Goal: Find contact information: Find contact information

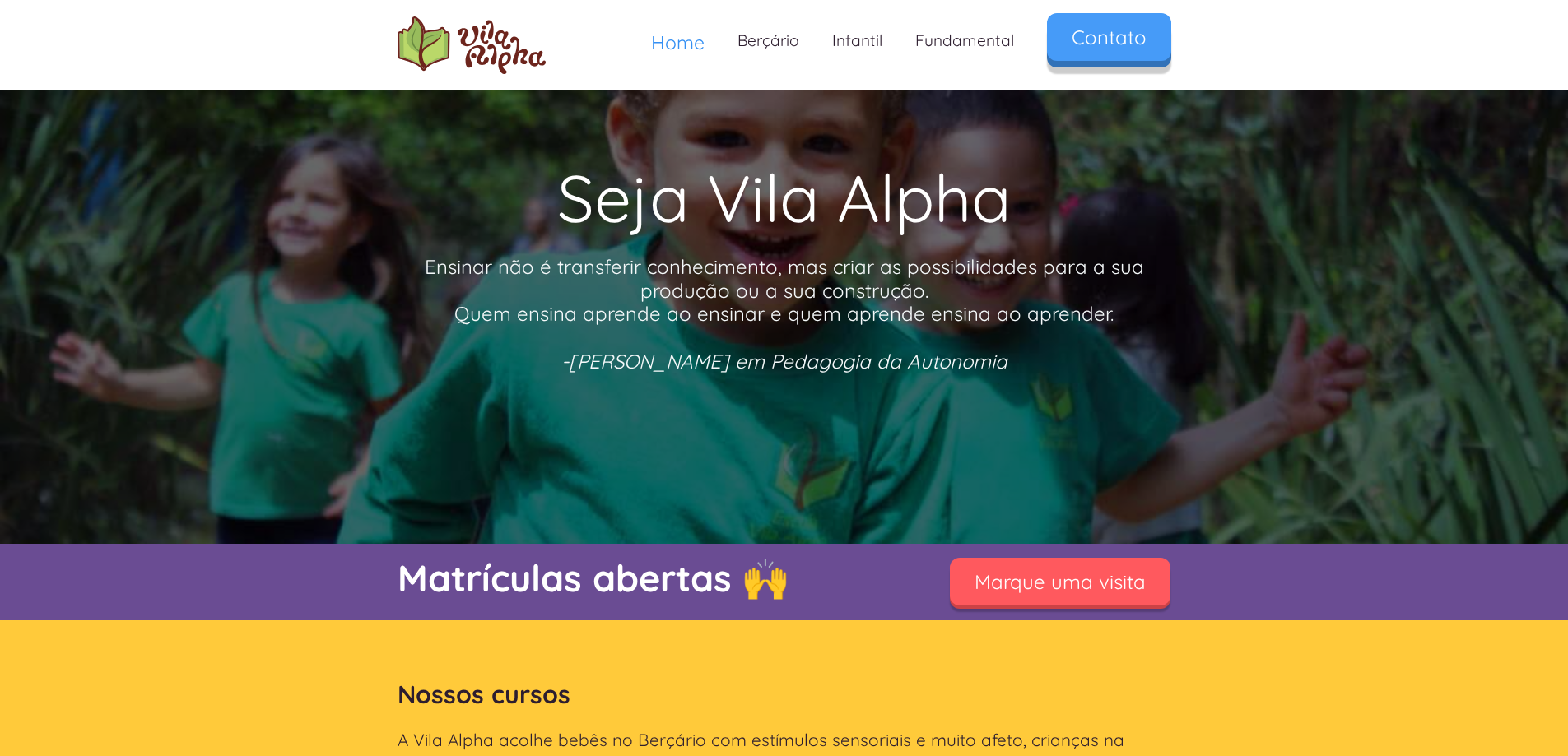
click at [1115, 55] on link "Contato" at bounding box center [1108, 37] width 124 height 47
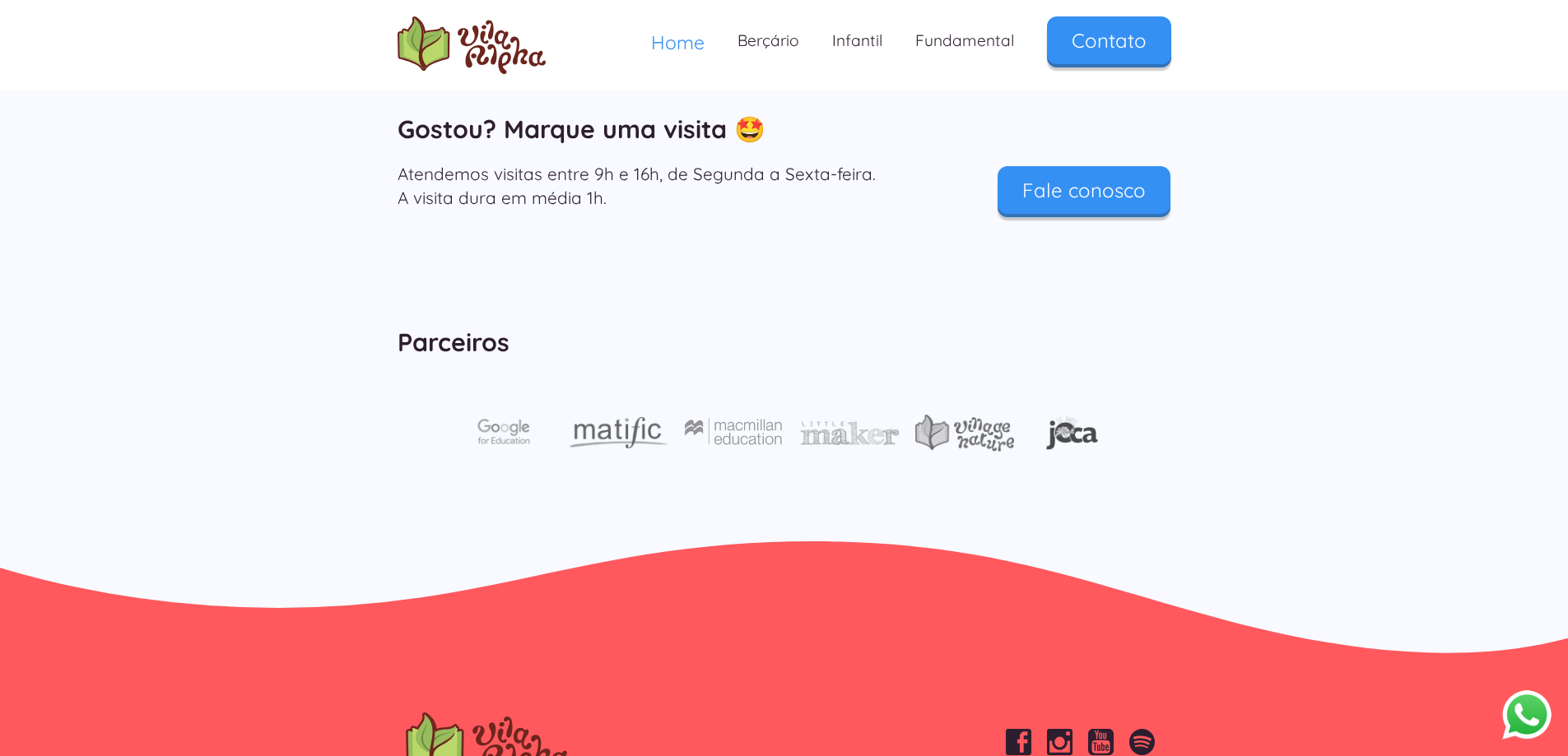
scroll to position [5524, 0]
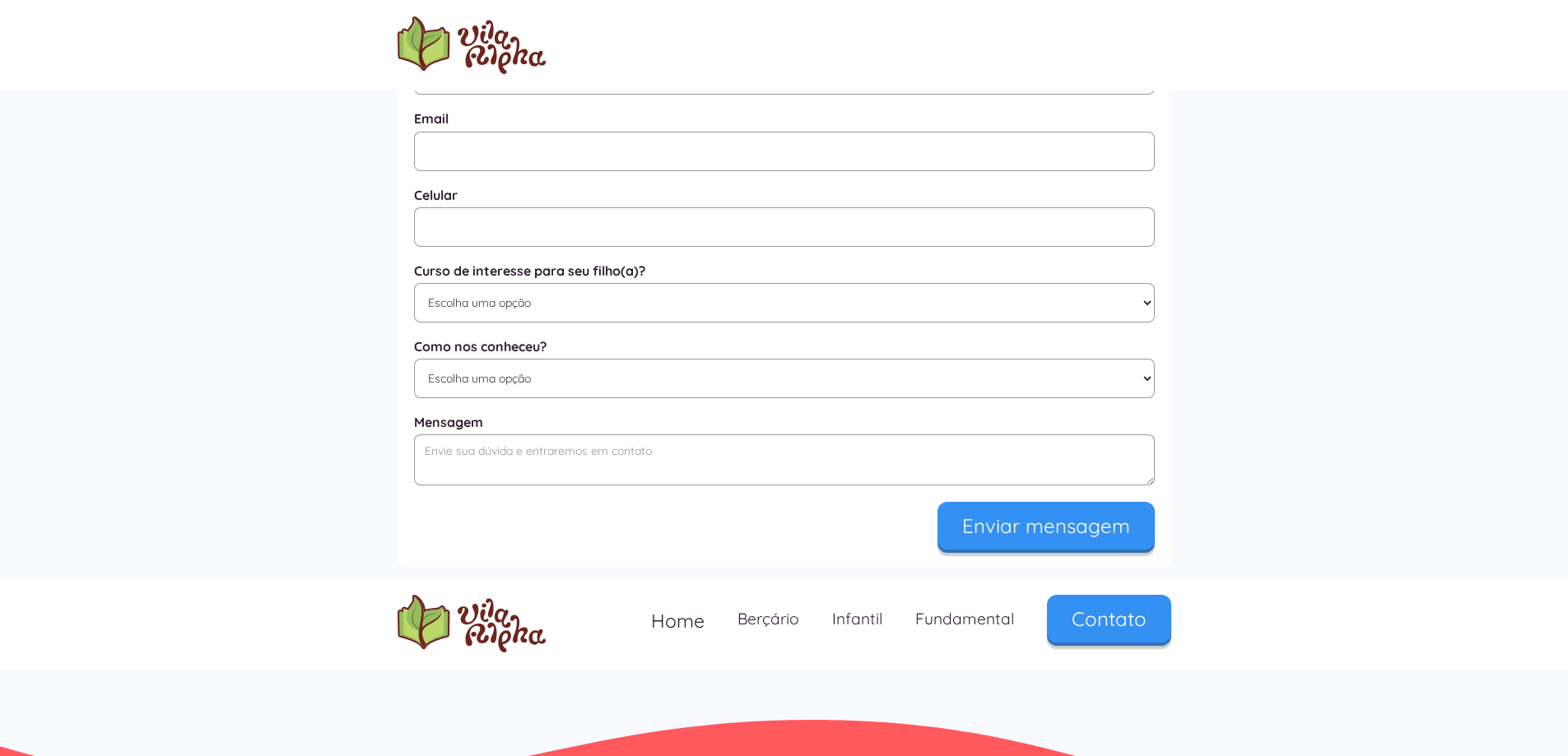
scroll to position [890, 0]
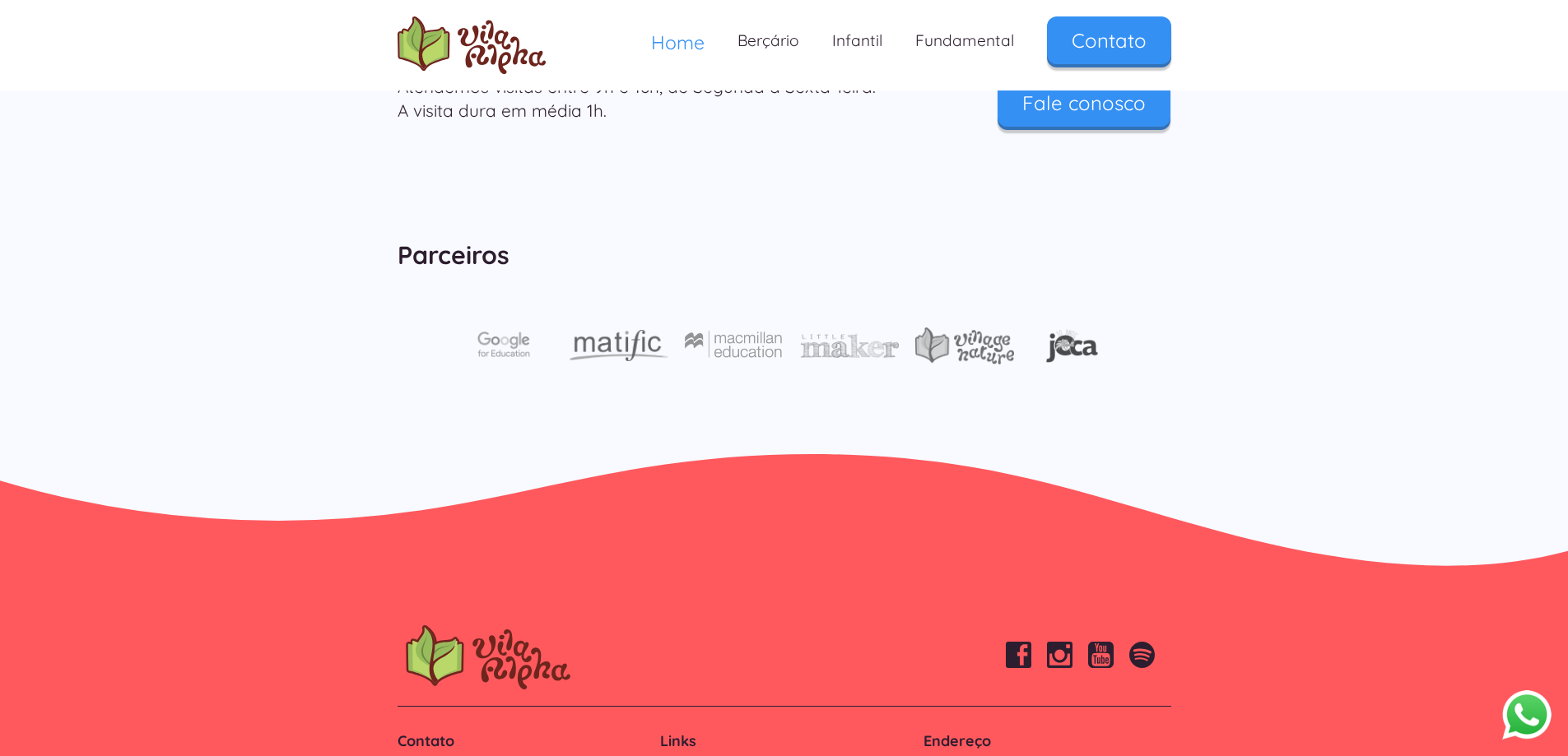
scroll to position [5524, 0]
